Goal: Find specific page/section: Find specific page/section

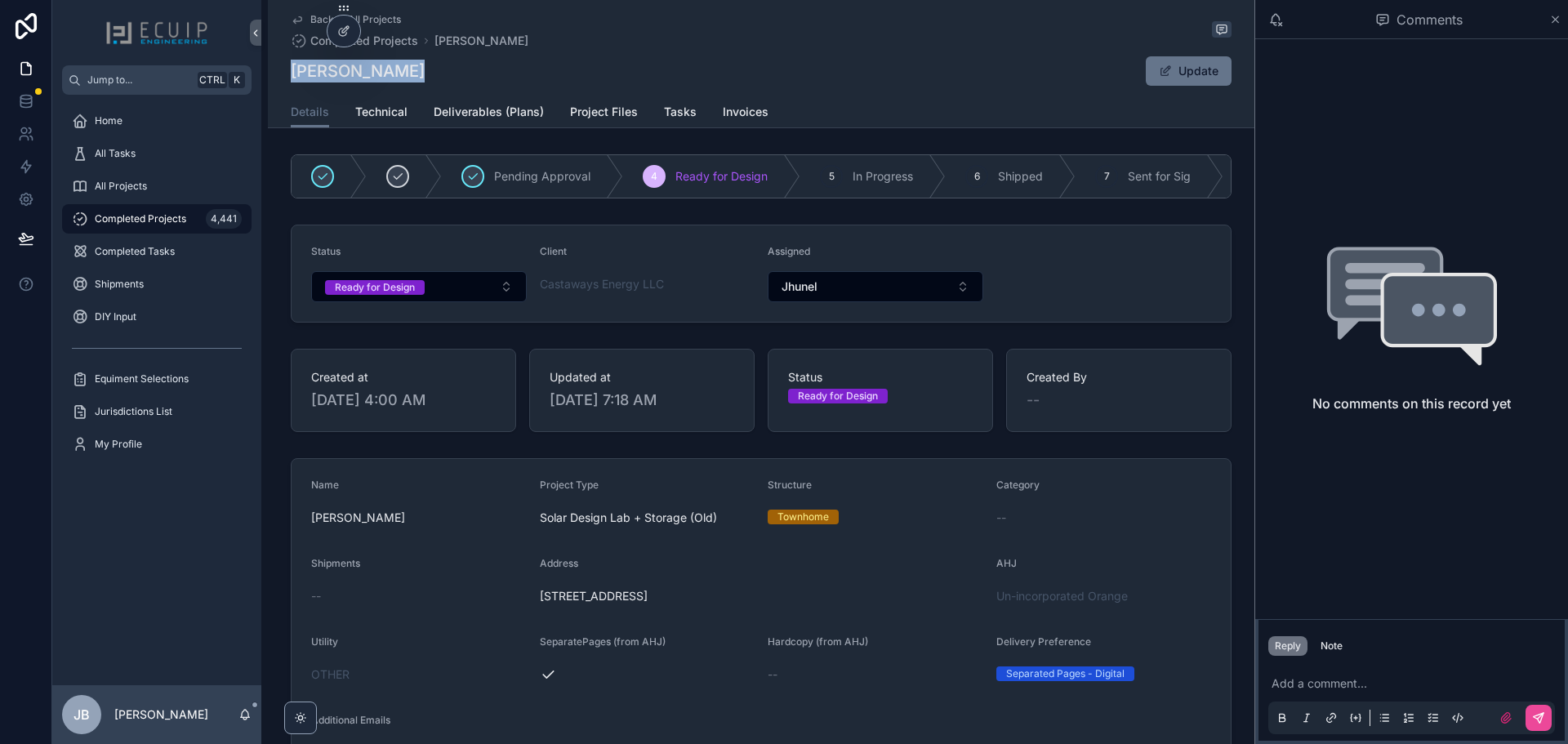
scroll to position [571, 0]
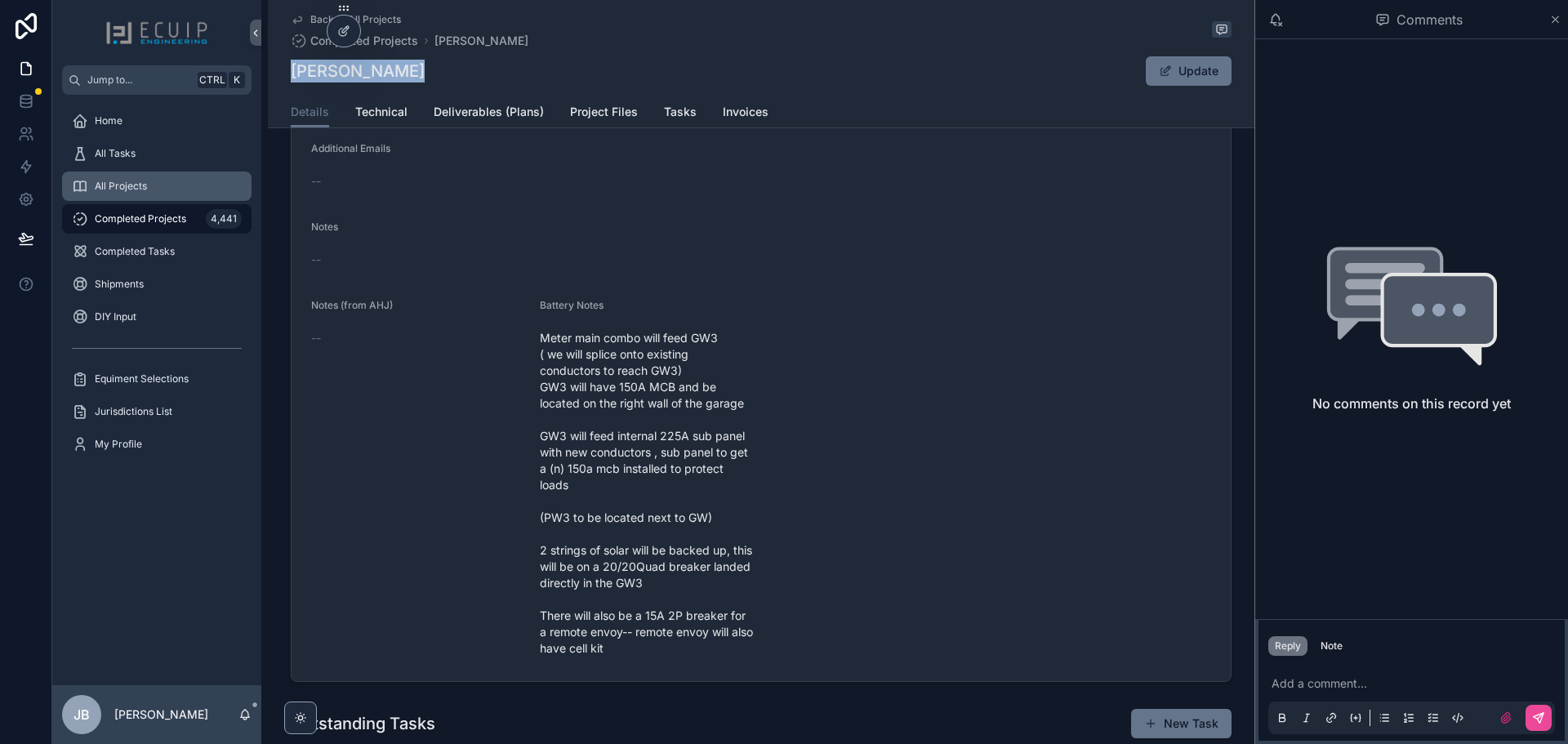
click at [118, 187] on span "All Projects" at bounding box center [121, 186] width 52 height 13
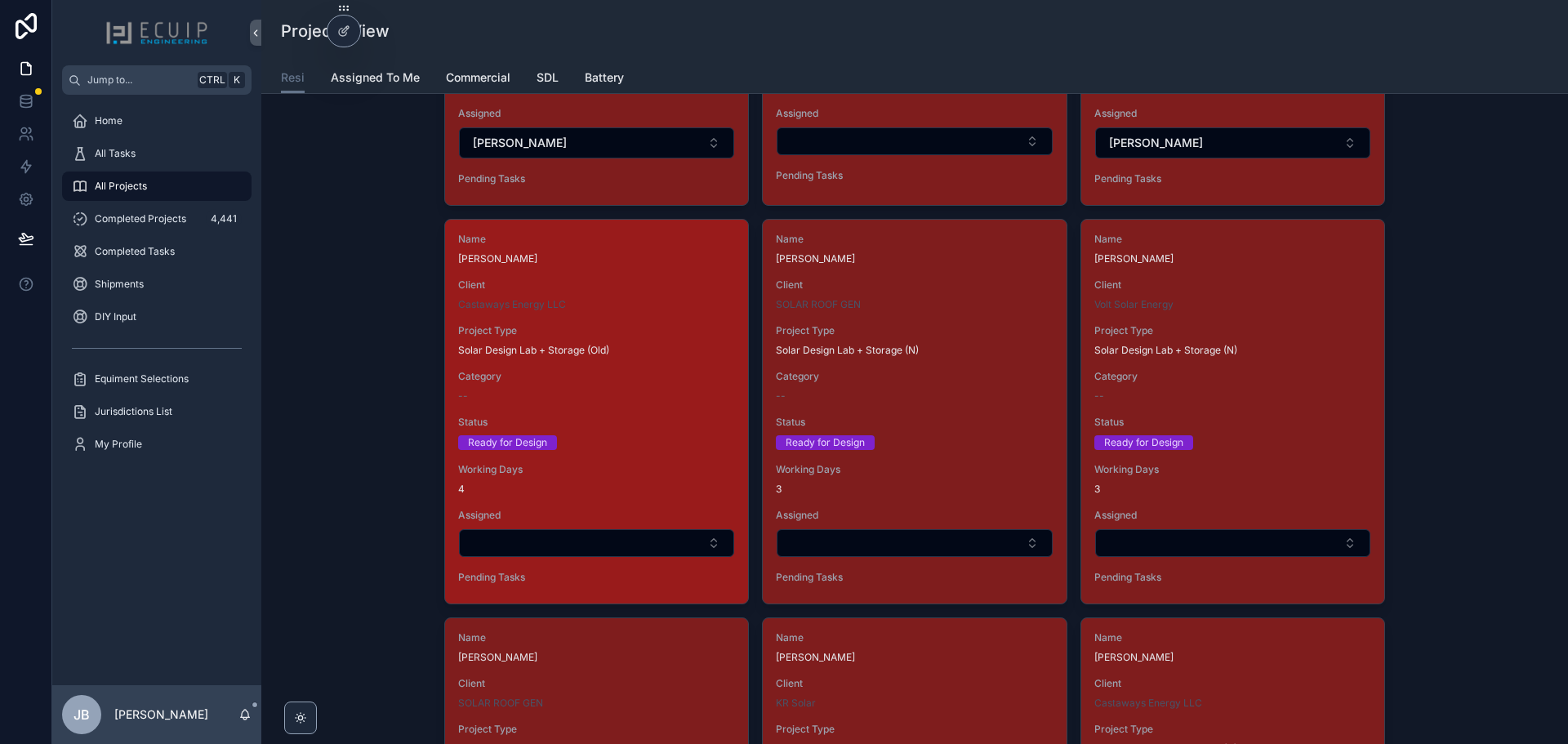
scroll to position [4572, 0]
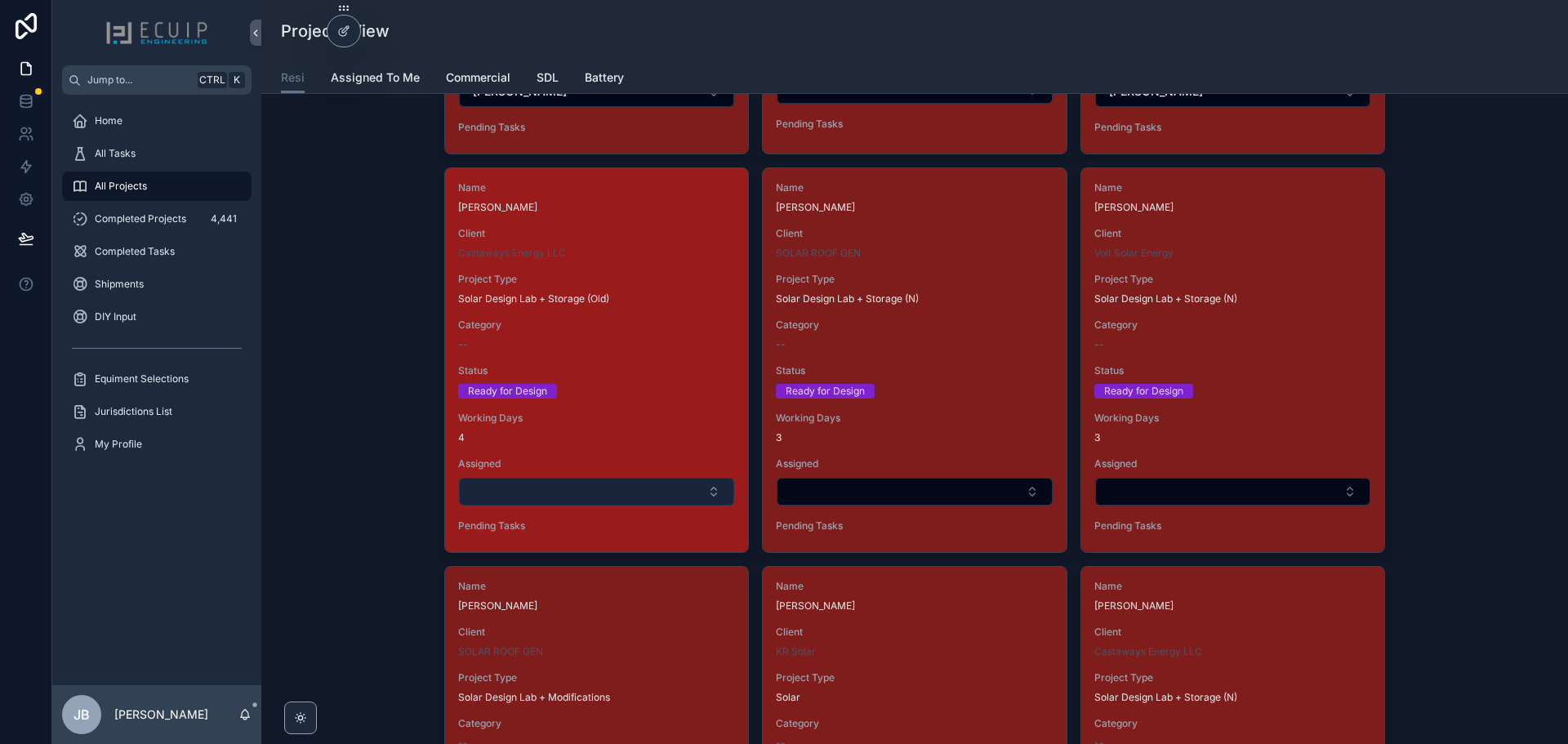
click at [589, 487] on button "Select Button" at bounding box center [597, 492] width 275 height 28
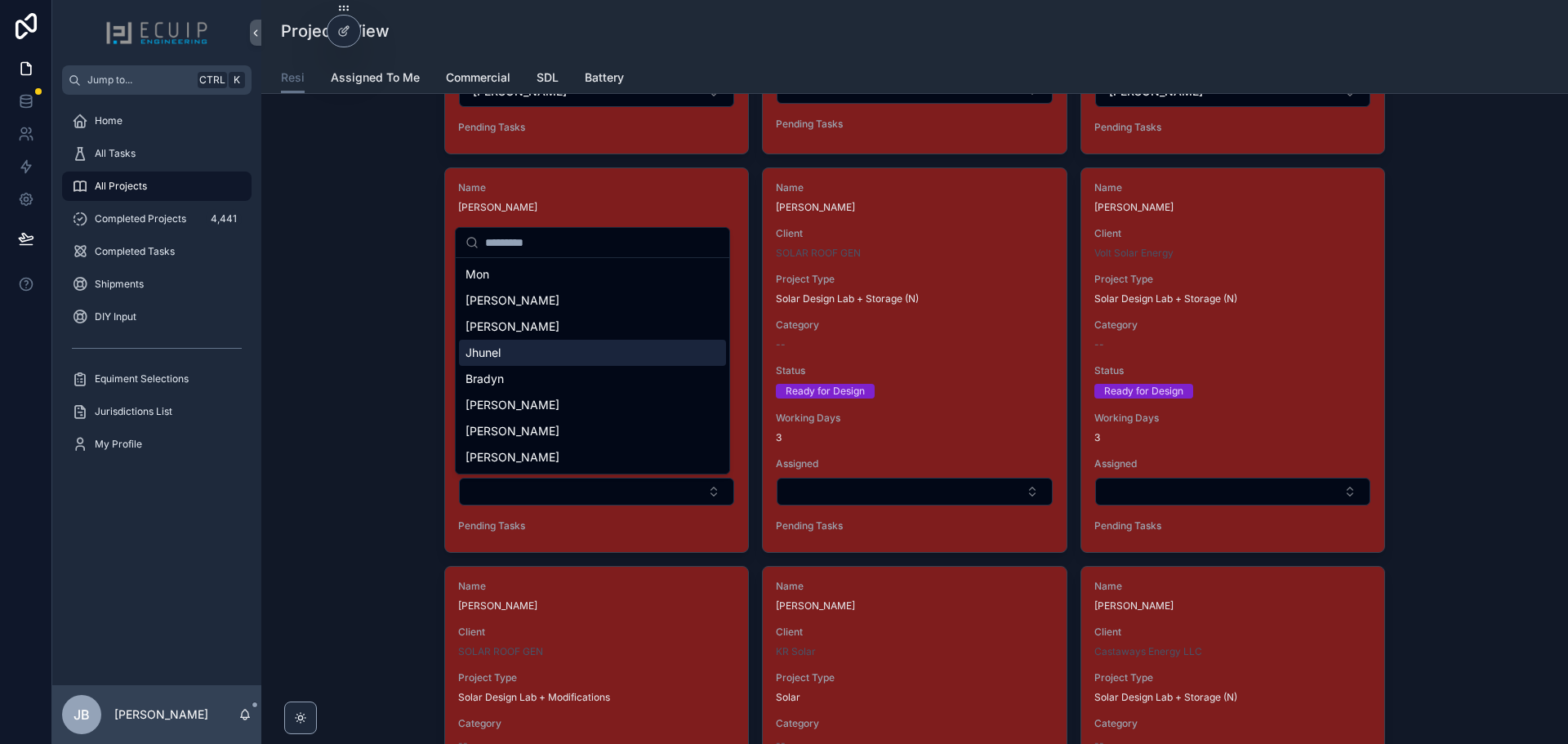
click at [507, 358] on div "Jhunel" at bounding box center [593, 352] width 267 height 26
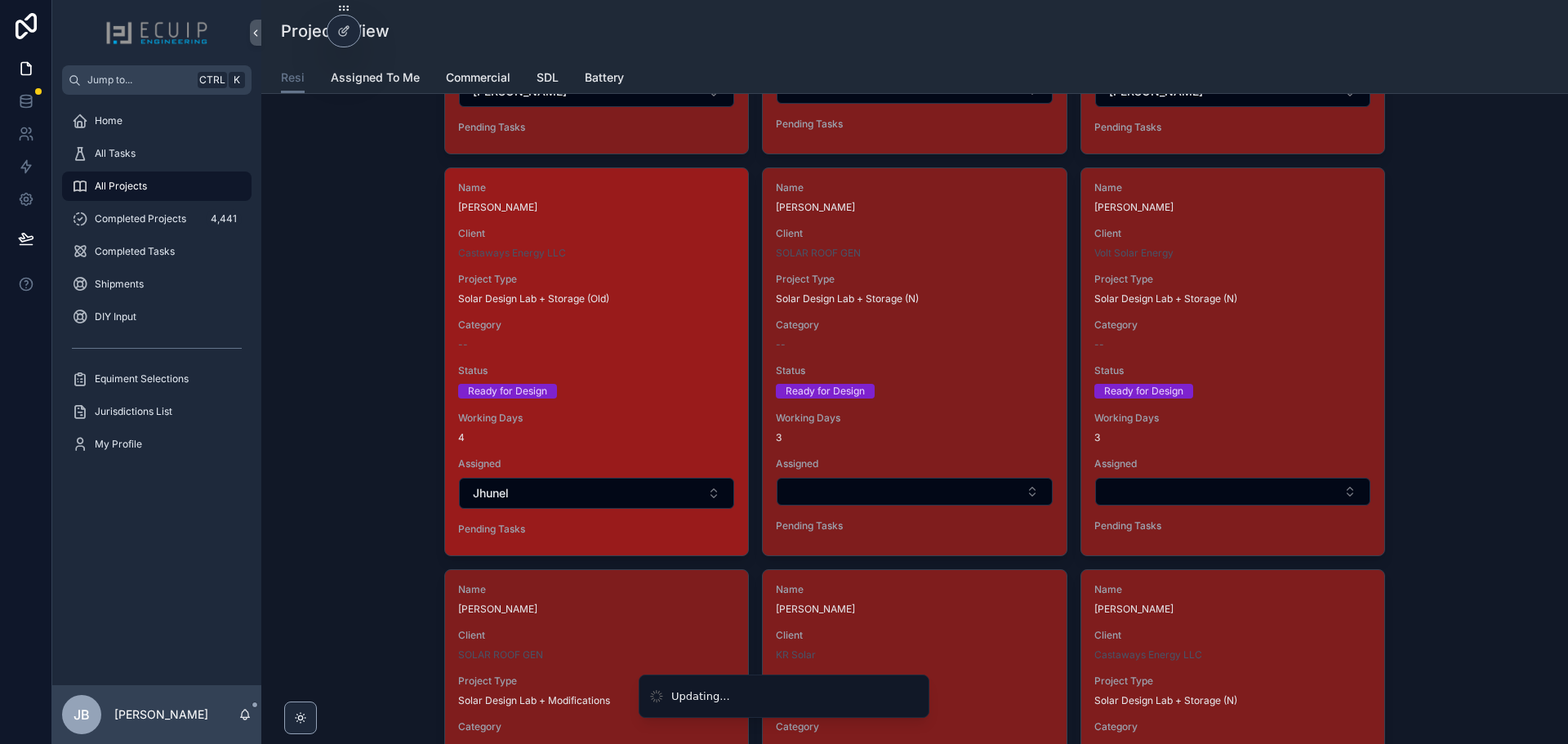
click at [579, 350] on div "--" at bounding box center [597, 344] width 277 height 13
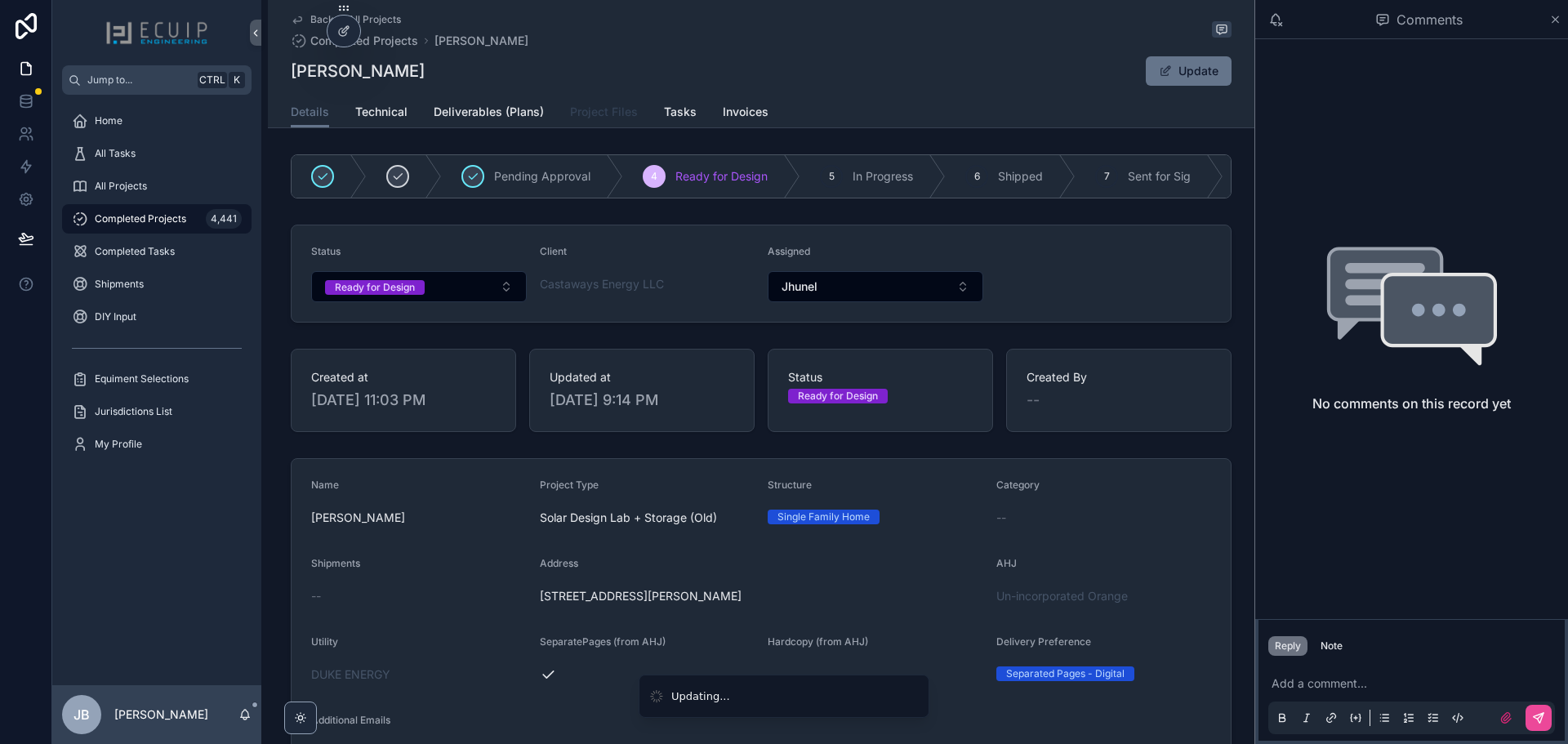
click at [611, 109] on span "Project Files" at bounding box center [603, 112] width 68 height 16
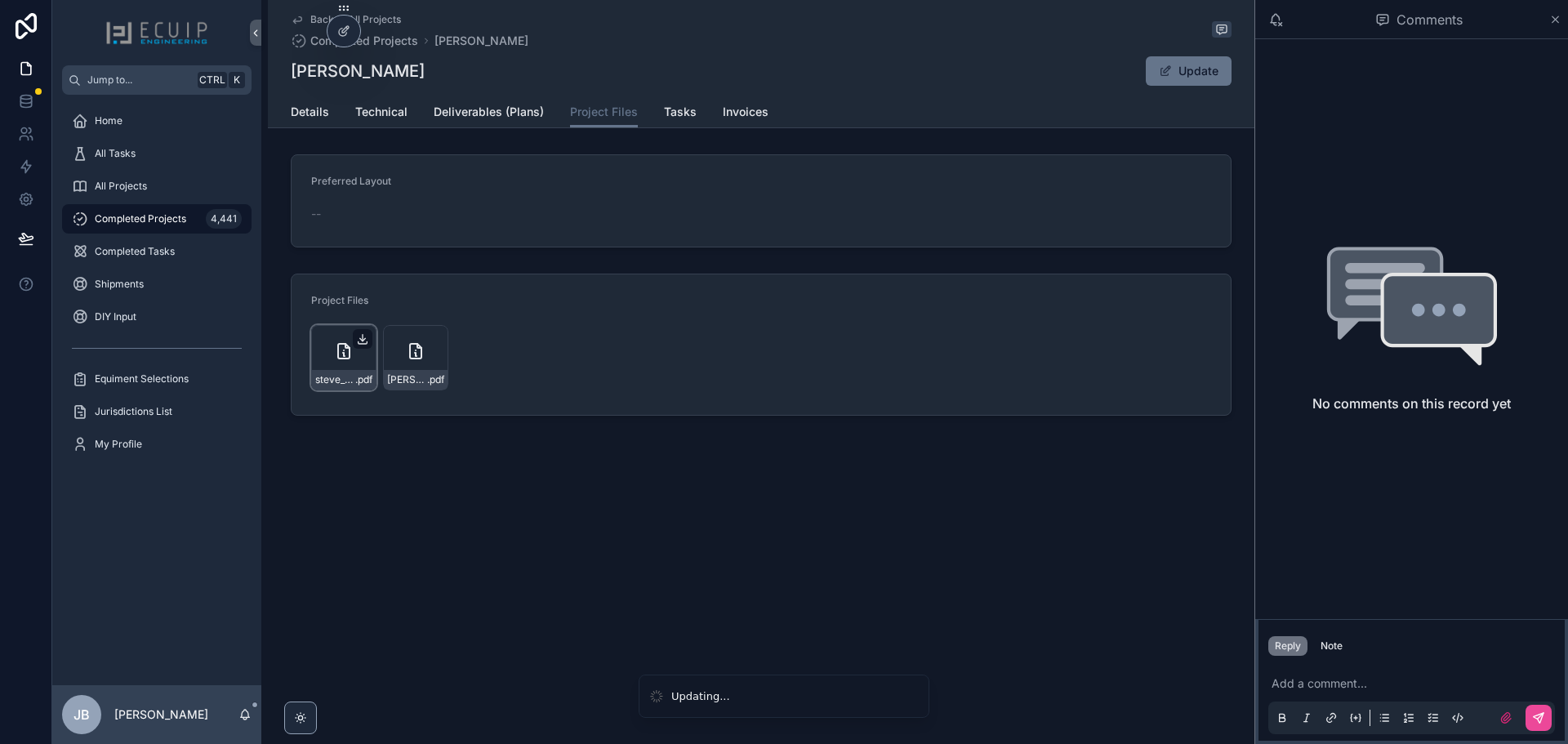
click at [358, 335] on icon "scrollable content" at bounding box center [362, 339] width 13 height 13
click at [433, 341] on icon "scrollable content" at bounding box center [434, 339] width 13 height 13
drag, startPoint x: 430, startPoint y: 65, endPoint x: 294, endPoint y: 75, distance: 136.4
click at [294, 75] on div "[PERSON_NAME] Update" at bounding box center [761, 71] width 941 height 31
copy h1 "[PERSON_NAME]"
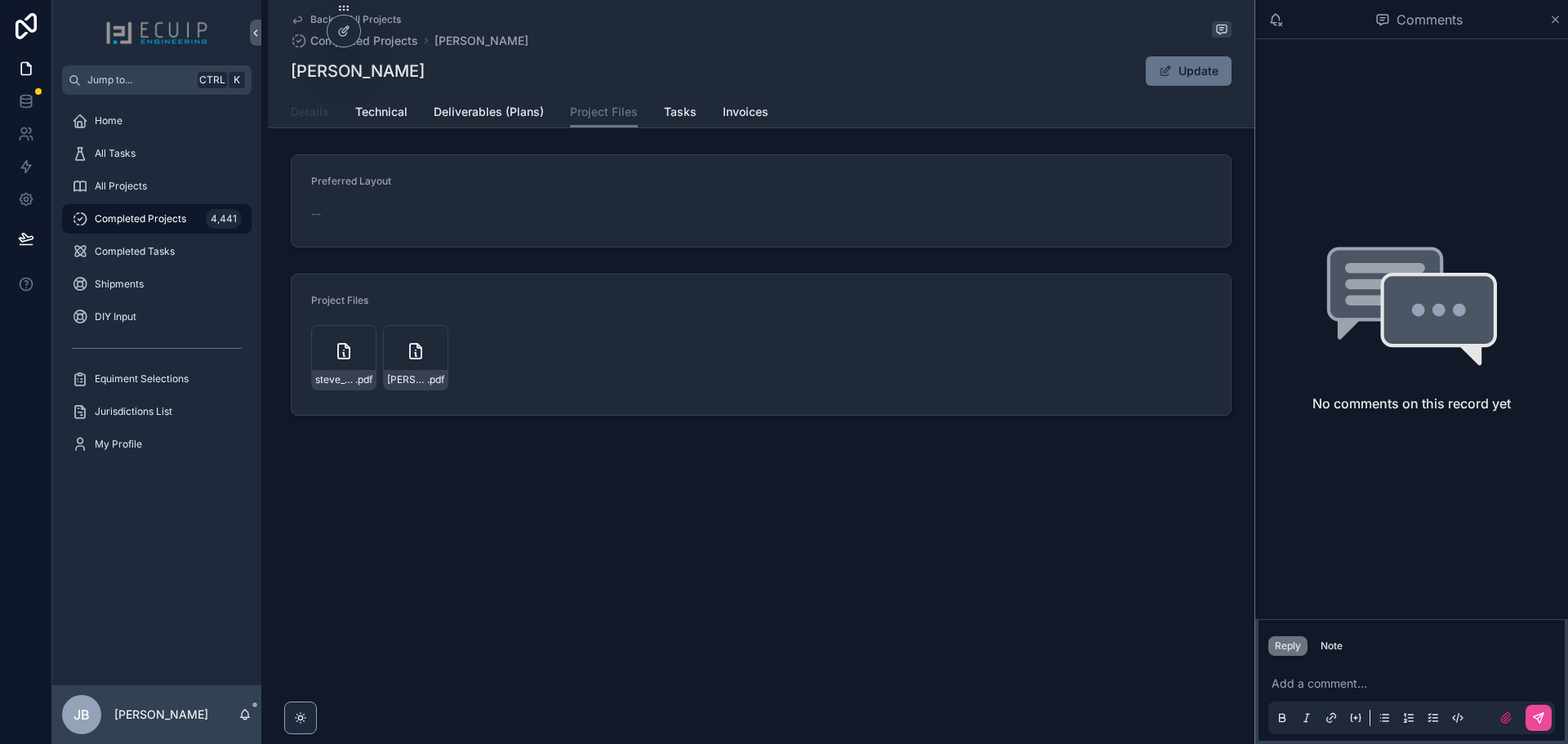
drag, startPoint x: 314, startPoint y: 106, endPoint x: 331, endPoint y: 136, distance: 34.5
click at [313, 106] on span "Details" at bounding box center [310, 112] width 39 height 16
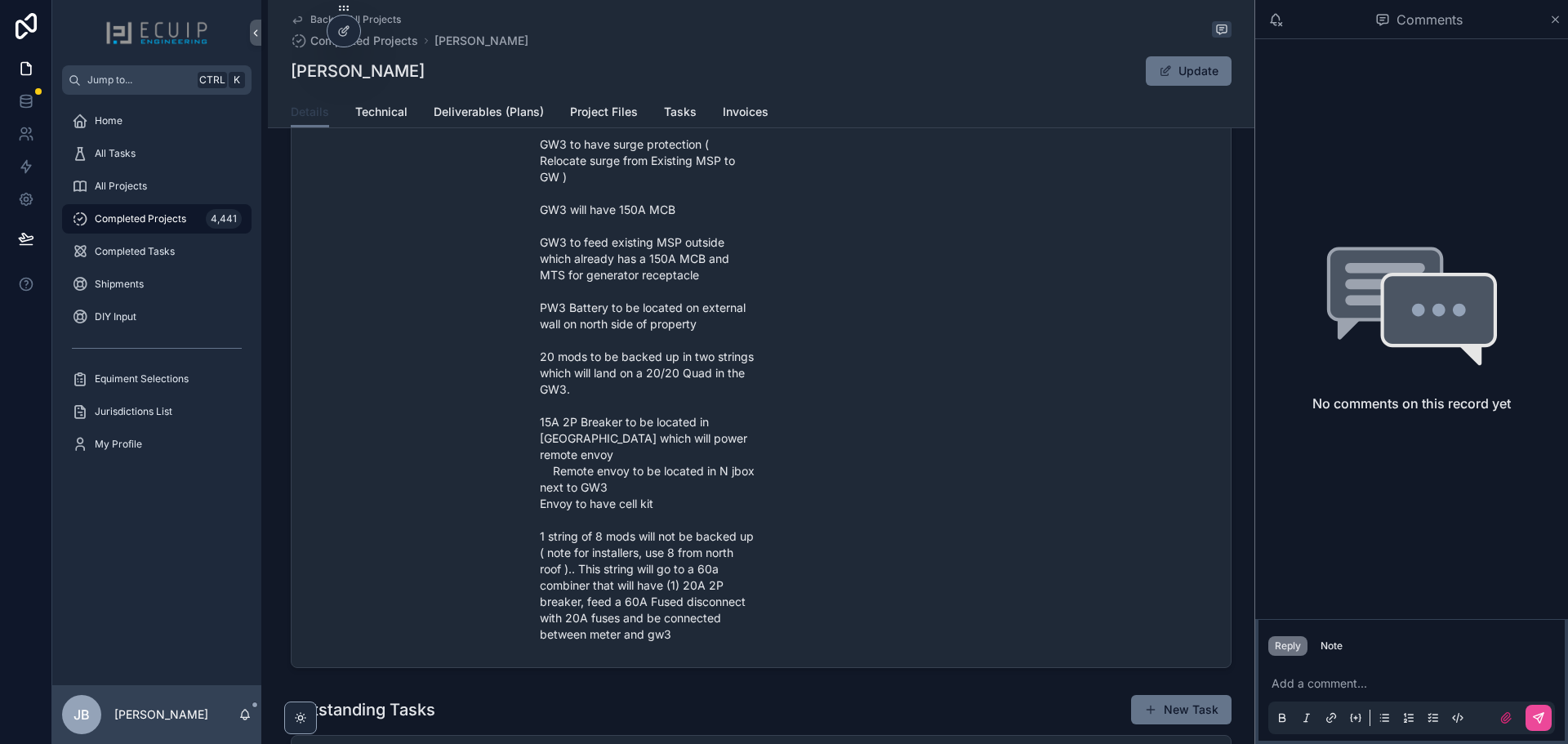
scroll to position [816, 0]
click at [365, 111] on span "Technical" at bounding box center [381, 112] width 52 height 16
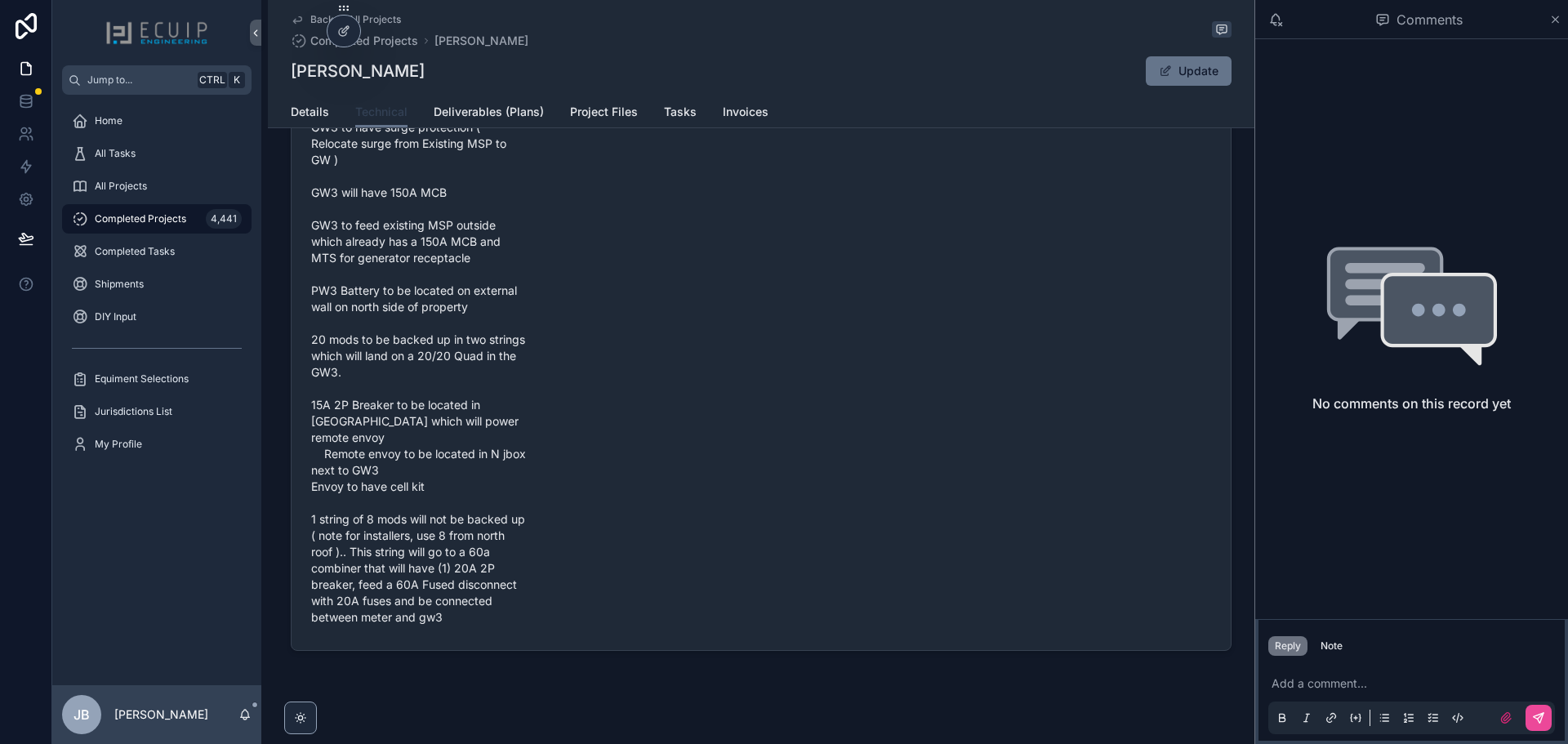
scroll to position [730, 0]
click at [313, 111] on span "Details" at bounding box center [310, 112] width 39 height 16
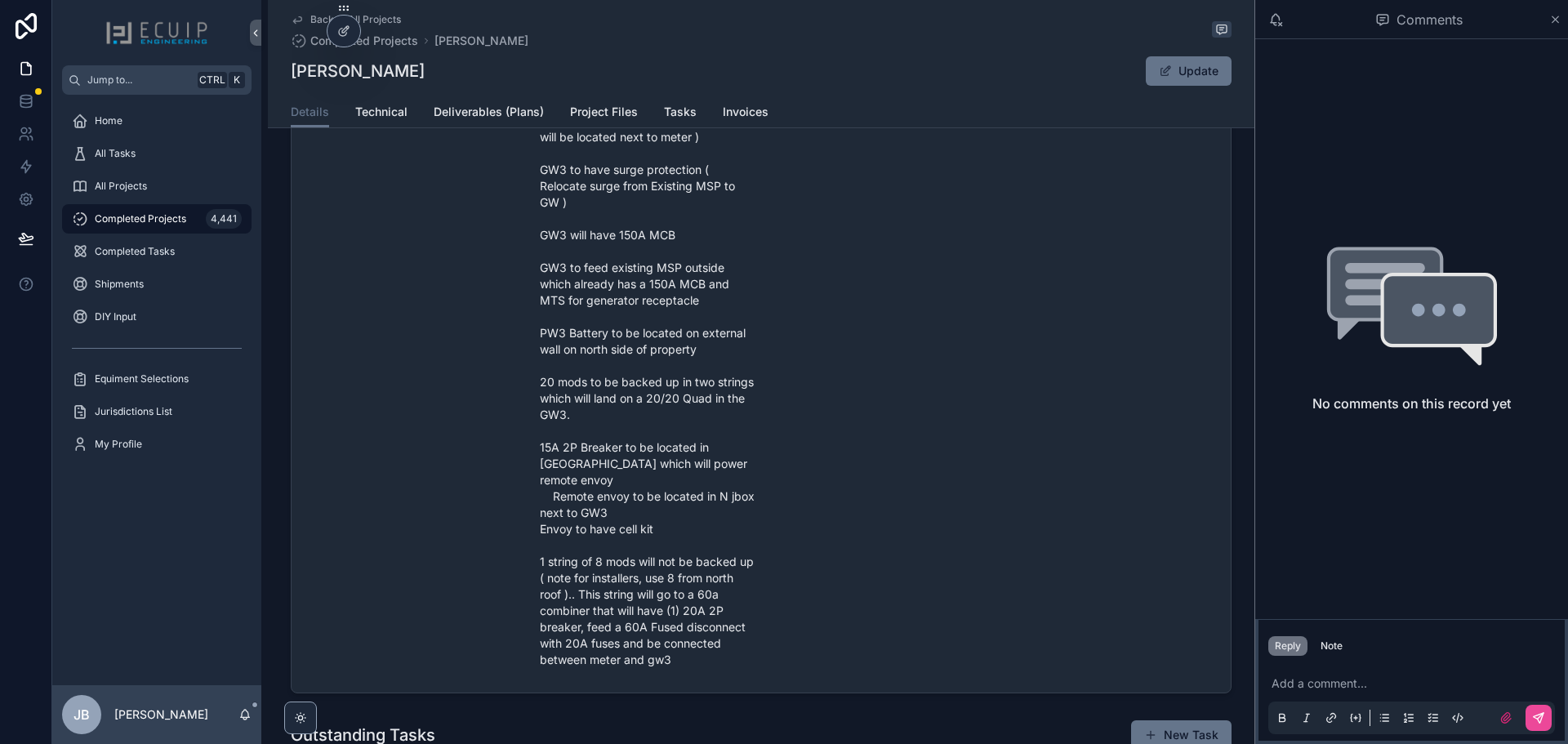
scroll to position [816, 0]
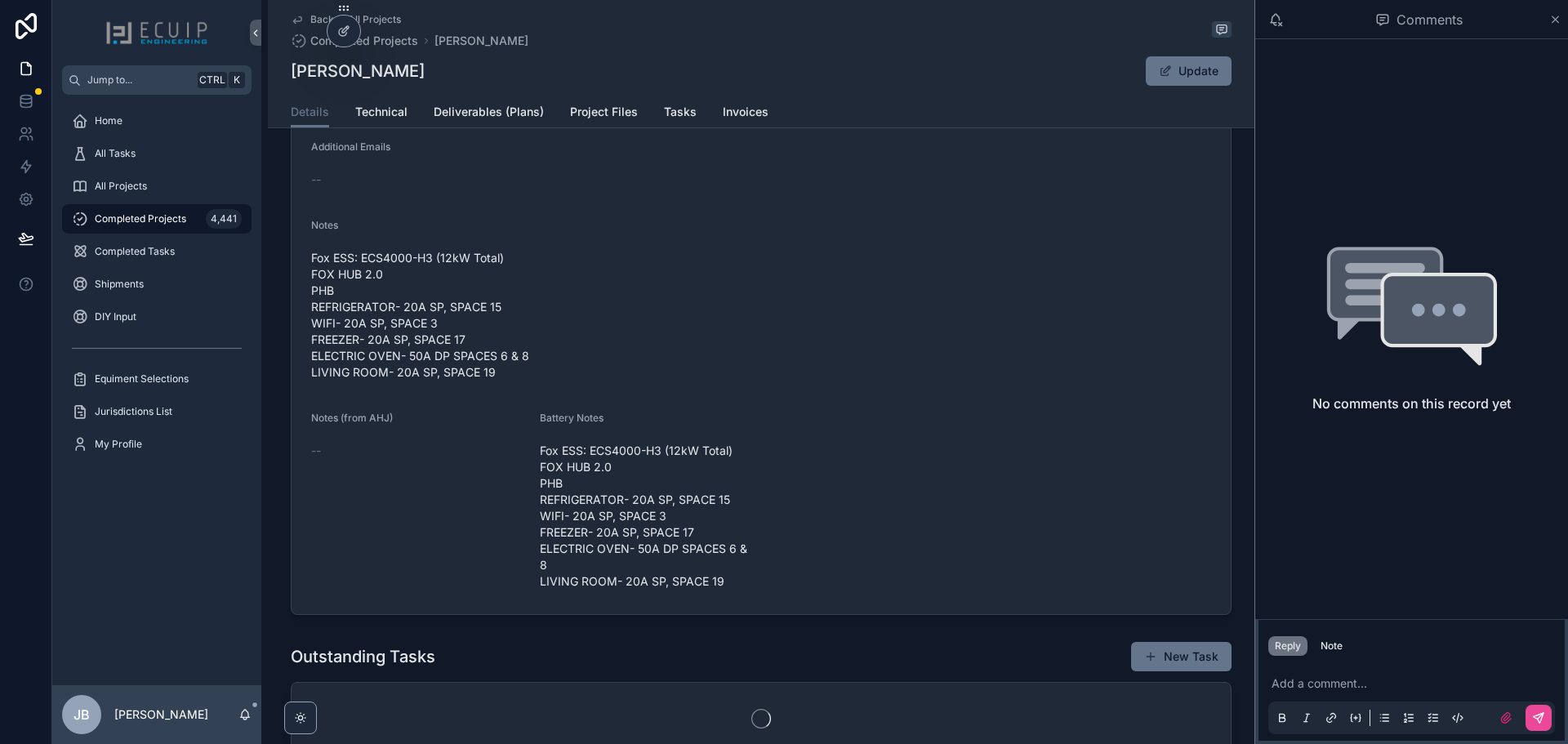
scroll to position [571, 0]
